Goal: Task Accomplishment & Management: Use online tool/utility

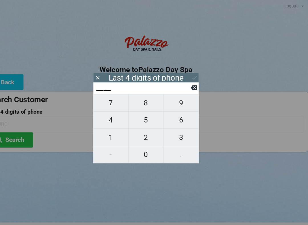
scroll to position [1, 16]
click at [106, 135] on span "1" at bounding box center [120, 131] width 33 height 12
type input "1___"
click at [174, 136] on span "3" at bounding box center [186, 131] width 33 height 12
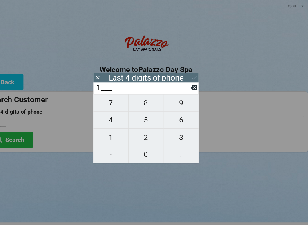
type input "13__"
click at [172, 120] on span "6" at bounding box center [186, 114] width 33 height 12
type input "136_"
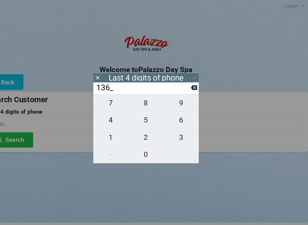
click at [106, 103] on span "7" at bounding box center [120, 98] width 33 height 12
type input "1367"
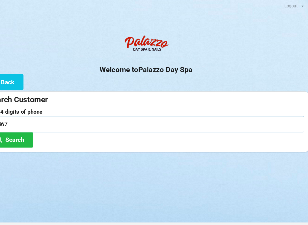
click at [228, 124] on input "1367" at bounding box center [153, 117] width 299 height 15
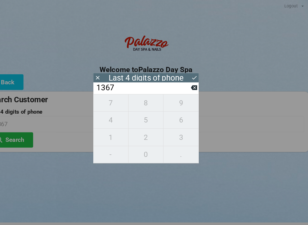
click at [27, 139] on button "Search" at bounding box center [25, 133] width 43 height 15
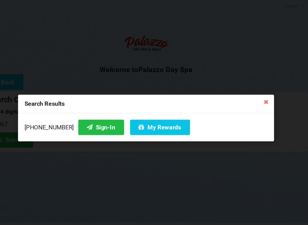
click at [140, 124] on button "My Rewards" at bounding box center [167, 121] width 57 height 15
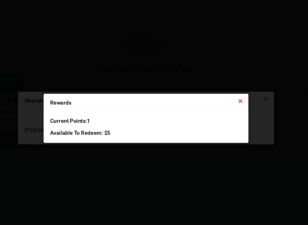
click at [181, 163] on div "Rewards Current Points: 1 Available To Redeem : $5" at bounding box center [154, 112] width 308 height 225
click at [239, 99] on icon at bounding box center [243, 95] width 9 height 9
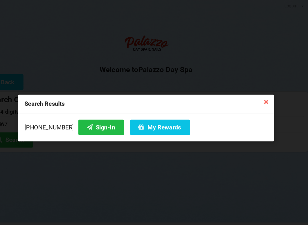
click at [90, 127] on button "Sign-In" at bounding box center [111, 121] width 43 height 15
